Goal: Task Accomplishment & Management: Manage account settings

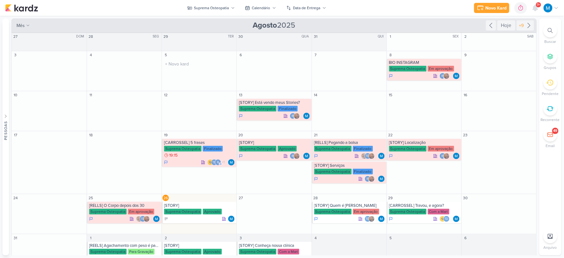
scroll to position [19, 0]
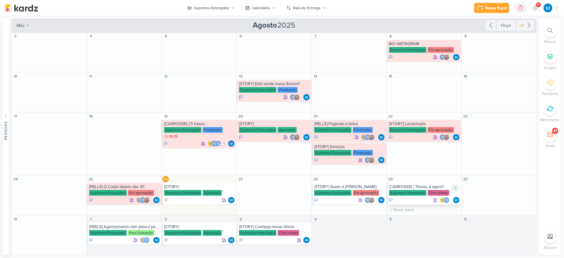
click at [417, 187] on div "[CARROSSEL] Travou, e agora?" at bounding box center [424, 186] width 71 height 5
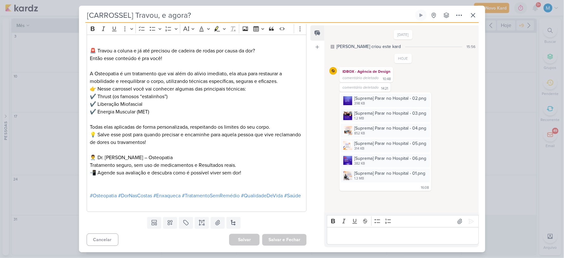
scroll to position [440, 0]
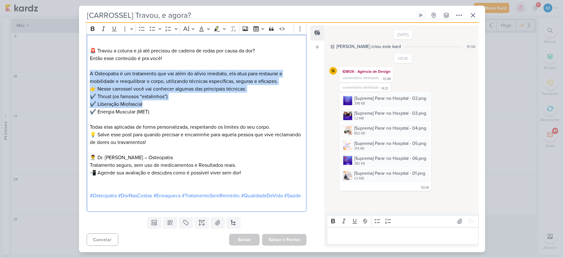
drag, startPoint x: 88, startPoint y: 68, endPoint x: 177, endPoint y: 97, distance: 94.3
click at [177, 97] on div "🚨 Travou a coluna e já até precisou de cadeira de rodas por causa da dor? Então…" at bounding box center [197, 124] width 220 height 178
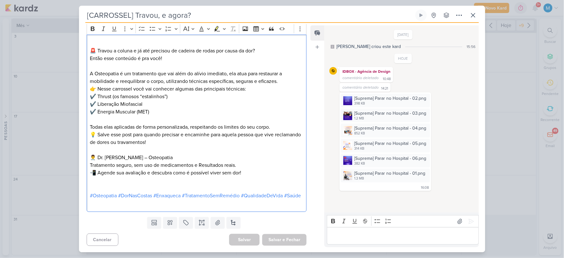
click at [205, 102] on p "👉 Nesse carrossel você vai conhecer algumas das principais técnicas: ✔️ Thrust …" at bounding box center [196, 100] width 213 height 30
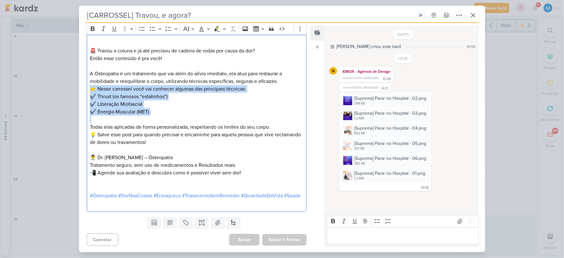
drag, startPoint x: 93, startPoint y: 81, endPoint x: 144, endPoint y: 114, distance: 60.9
click at [144, 114] on div "🚨 Travou a coluna e já até precisou de cadeira de rodas por causa da dor? Então…" at bounding box center [197, 124] width 220 height 178
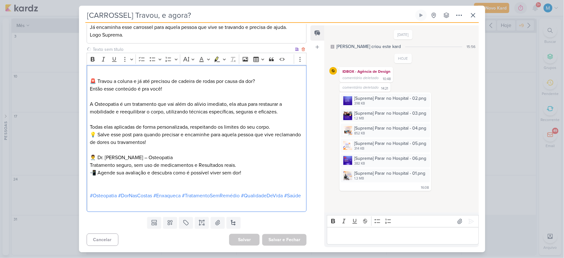
scroll to position [410, 0]
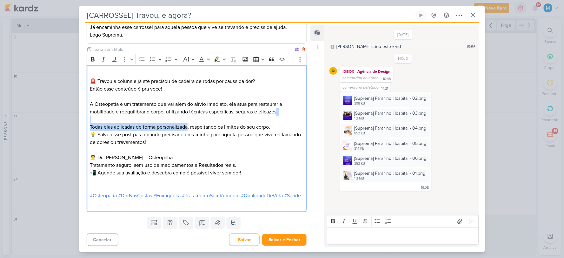
drag, startPoint x: 277, startPoint y: 104, endPoint x: 190, endPoint y: 121, distance: 88.4
click at [190, 121] on div "🚨 Travou a coluna e já até precisou de cadeira de rodas por causa da dor? Então…" at bounding box center [197, 138] width 220 height 147
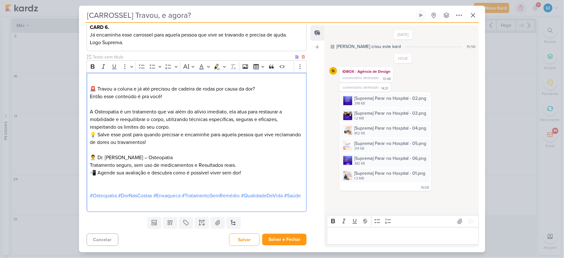
scroll to position [402, 0]
click at [265, 177] on p "Editor editing area: main" at bounding box center [196, 181] width 213 height 8
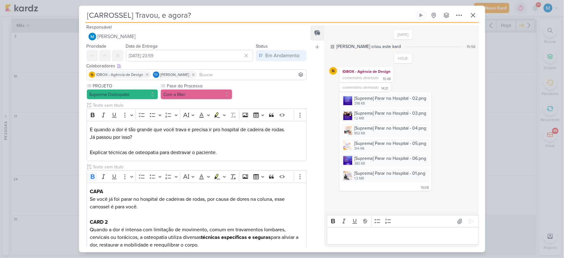
scroll to position [0, 0]
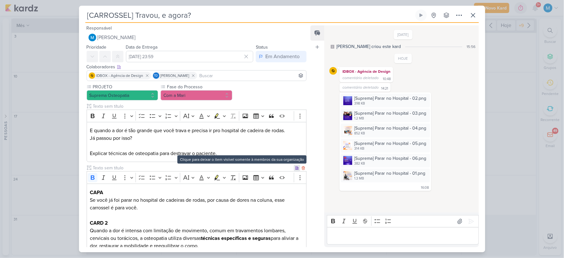
click at [295, 170] on icon at bounding box center [297, 168] width 4 height 4
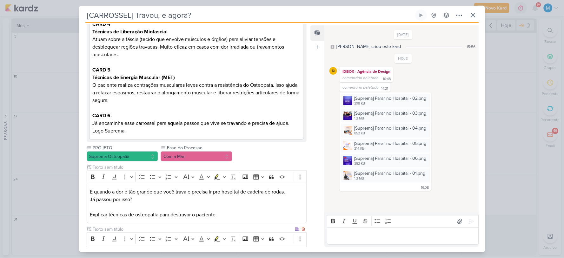
scroll to position [318, 0]
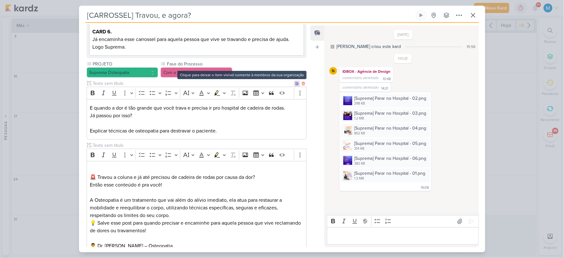
click at [295, 84] on icon at bounding box center [297, 84] width 4 height 4
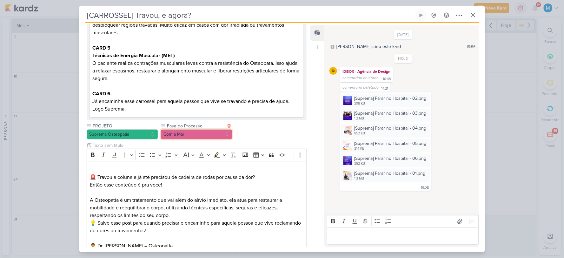
click at [197, 136] on button "Com a Mari" at bounding box center [197, 134] width 72 height 10
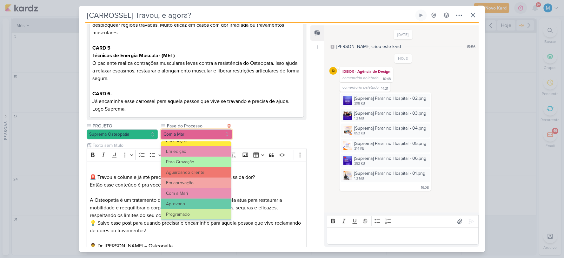
scroll to position [61, 0]
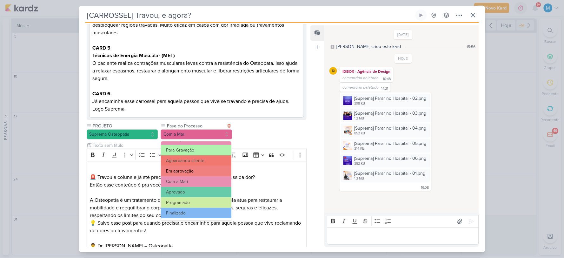
click at [198, 172] on button "Em aprovação" at bounding box center [196, 171] width 70 height 10
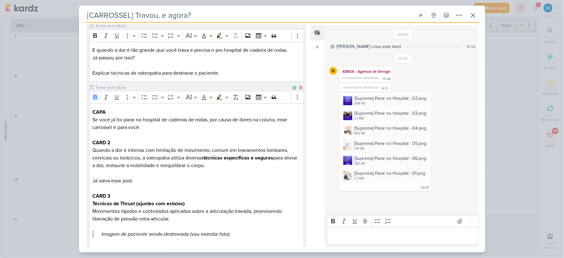
scroll to position [0, 0]
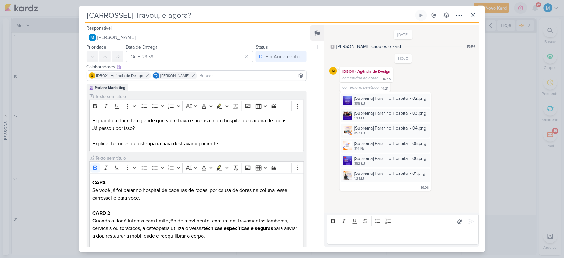
click at [213, 76] on input at bounding box center [251, 76] width 107 height 8
type input "[PERSON_NAME]"
click at [193, 86] on button "[PERSON_NAME]" at bounding box center [197, 87] width 220 height 11
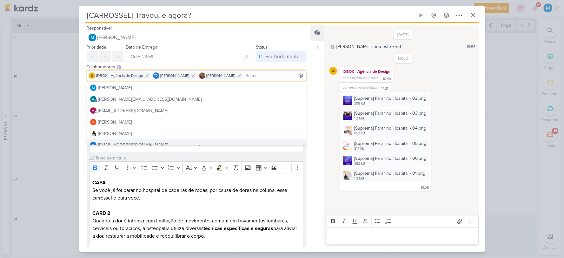
click at [310, 188] on div "Responsável [PERSON_NAME] Nenhum contato encontrado create new contact Novo Con…" at bounding box center [282, 137] width 406 height 229
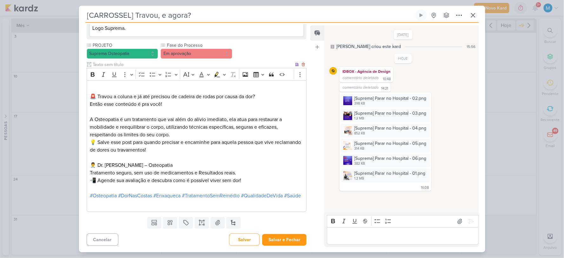
scroll to position [406, 0]
click at [286, 239] on button "Salvar e Fechar" at bounding box center [284, 240] width 44 height 12
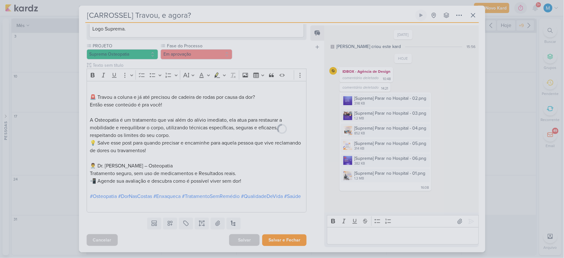
scroll to position [406, 0]
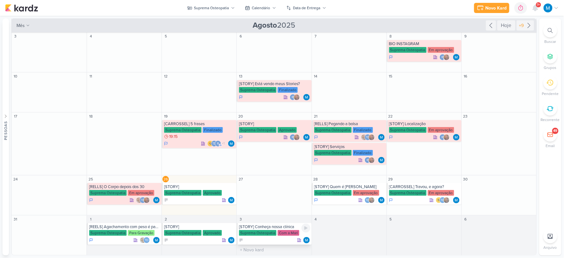
click at [265, 227] on div "[STORY] Conheça nossa clínica" at bounding box center [274, 226] width 71 height 5
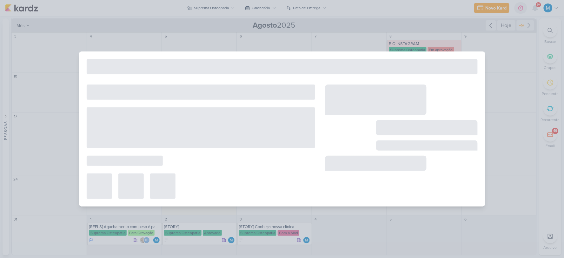
type input "[STORY] Conheça nossa clínica"
type input "3 de setembro de 2025 às 23:59"
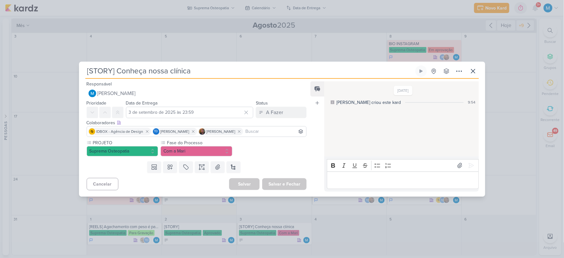
scroll to position [0, 0]
click at [475, 70] on icon at bounding box center [474, 71] width 8 height 8
